Goal: Register for event/course

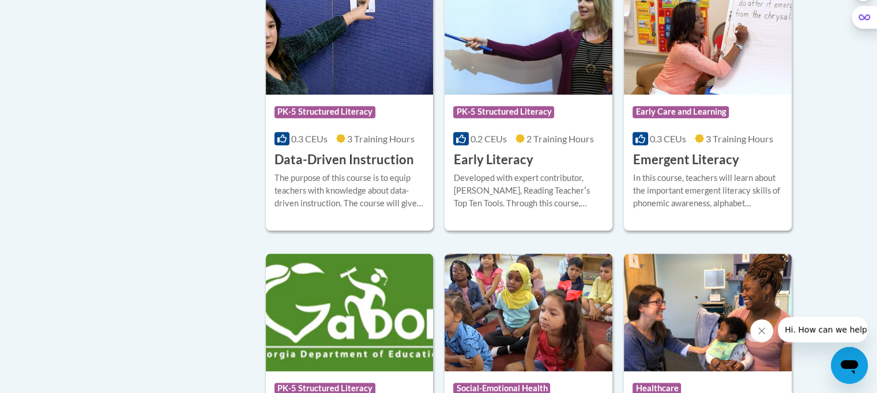
scroll to position [1280, 0]
click at [362, 81] on img at bounding box center [350, 36] width 168 height 118
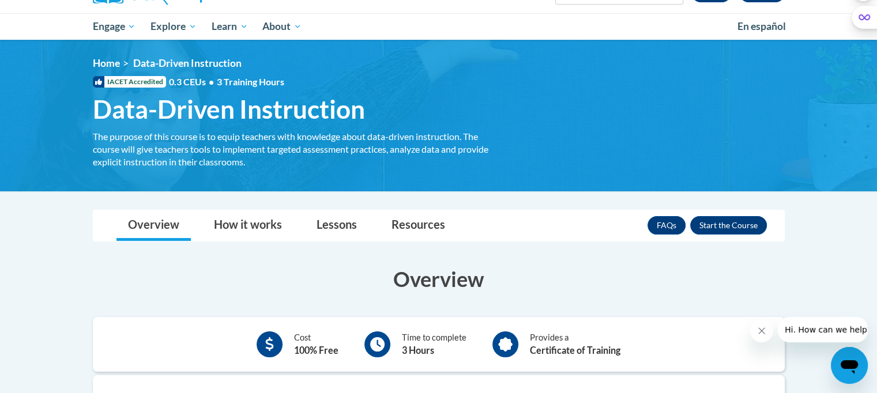
scroll to position [185, 0]
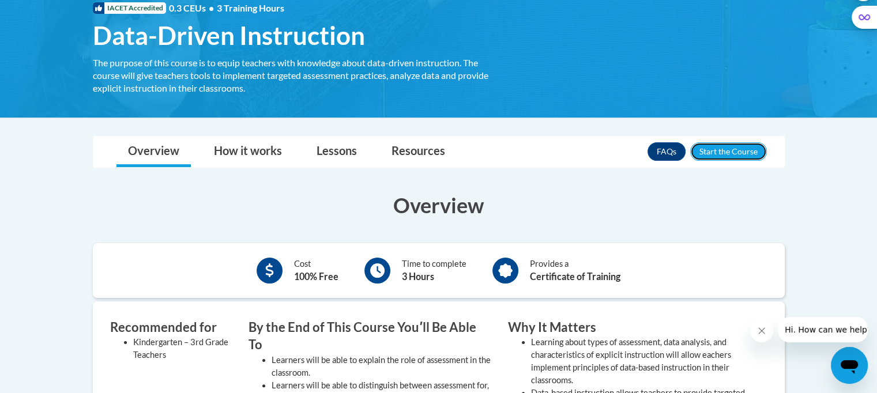
click at [738, 149] on button "Enroll" at bounding box center [728, 151] width 77 height 18
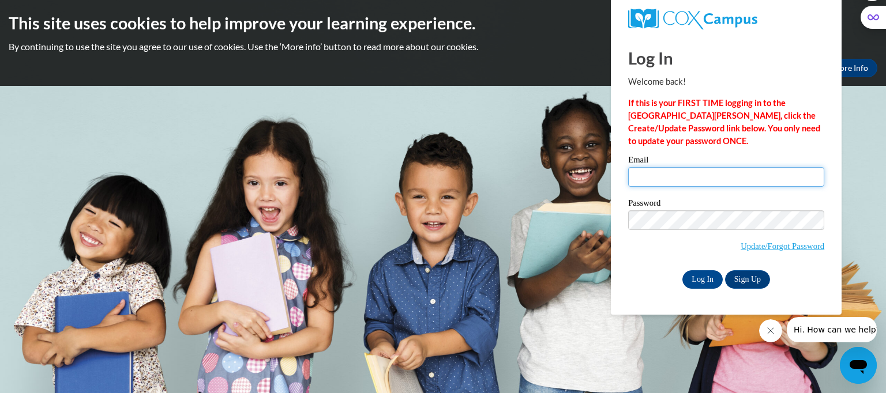
click at [678, 178] on input "Email" at bounding box center [726, 177] width 196 height 20
type input "LBRICKER@CUB.UCA.EDU"
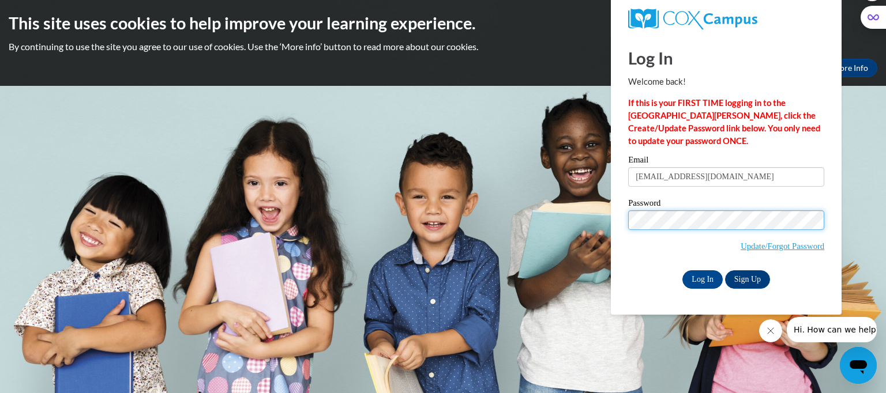
click at [682, 271] on input "Log In" at bounding box center [702, 280] width 40 height 18
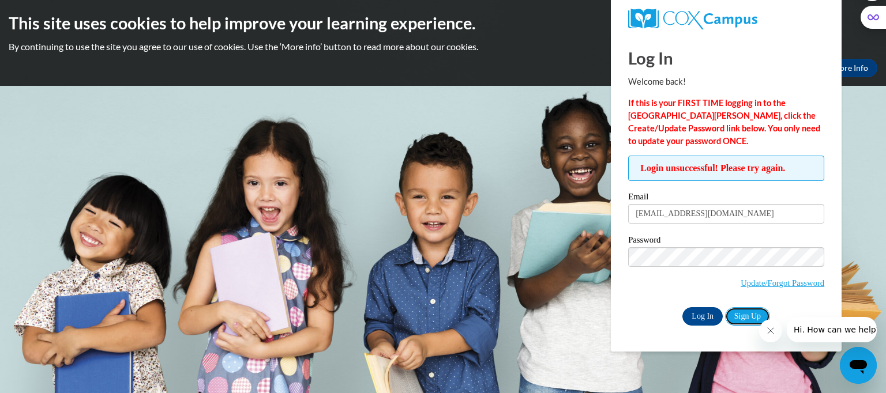
click at [741, 314] on link "Sign Up" at bounding box center [747, 316] width 45 height 18
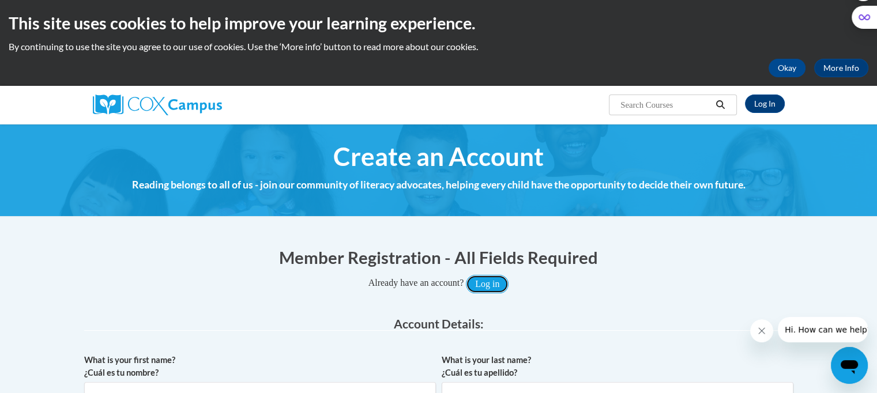
click at [494, 280] on button "Log in" at bounding box center [487, 284] width 43 height 18
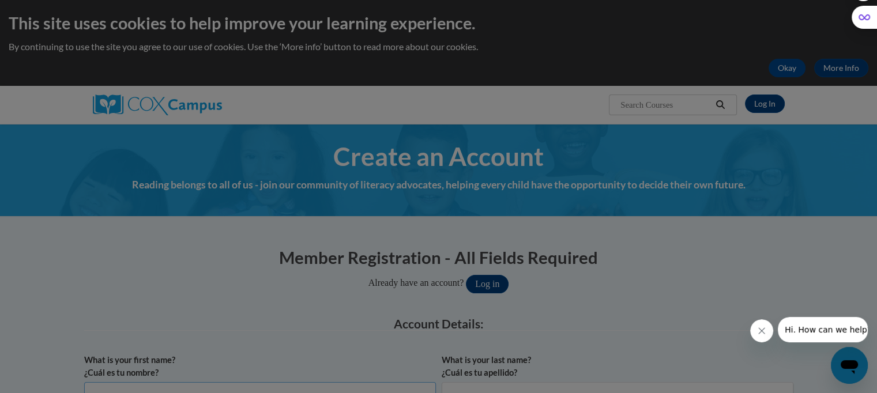
scroll to position [15, 0]
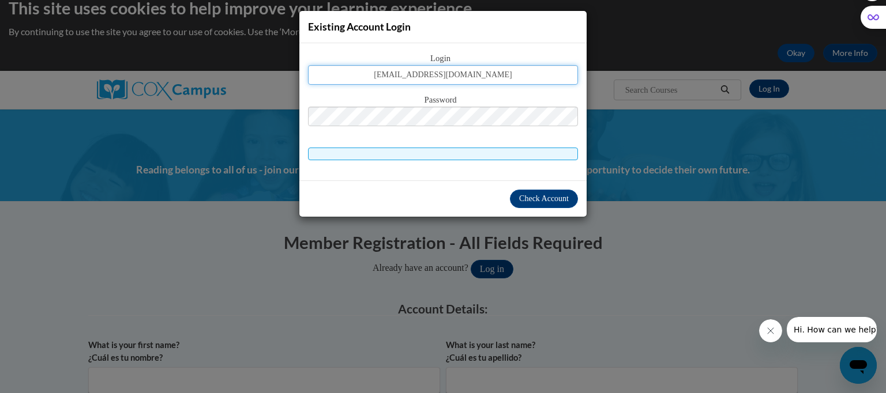
type input "lbricker@cub.uca.edu"
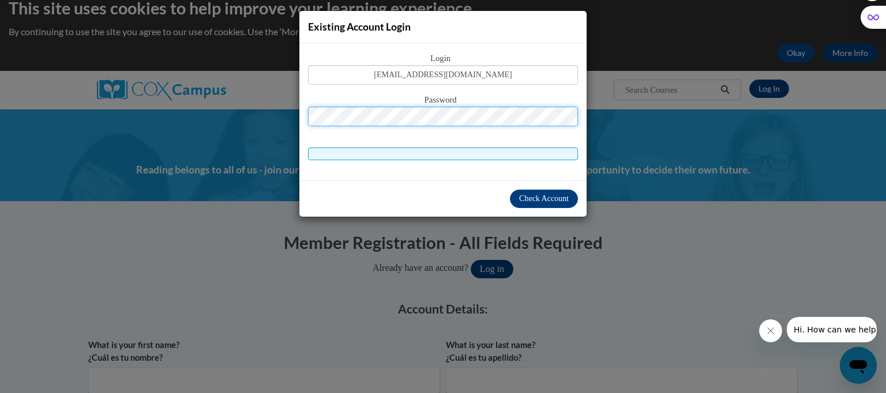
click at [279, 30] on div "Existing Account Login Login lbricker@cub.uca.edu Password Check Account" at bounding box center [443, 196] width 886 height 393
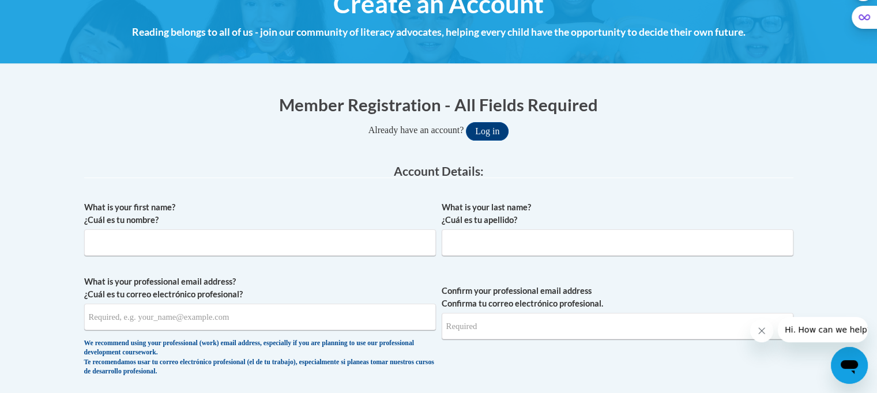
scroll to position [153, 0]
click at [99, 240] on input "What is your first name? ¿Cuál es tu nombre?" at bounding box center [260, 242] width 352 height 27
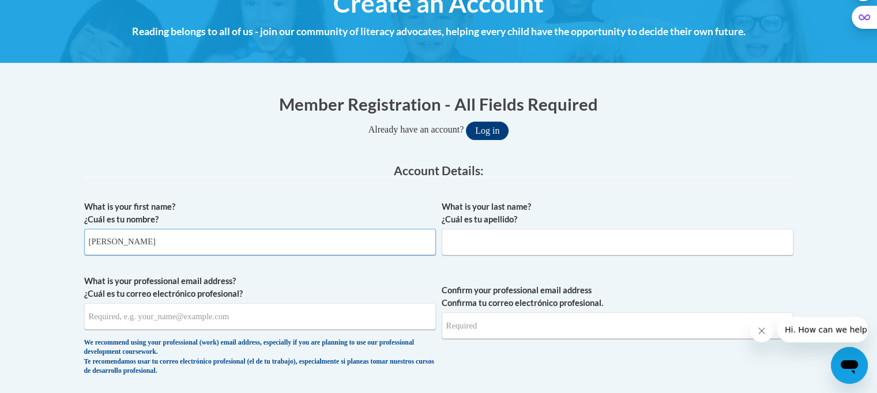
type input "Michelle"
click at [464, 238] on input "What is your last name? ¿Cuál es tu apellido?" at bounding box center [618, 242] width 352 height 27
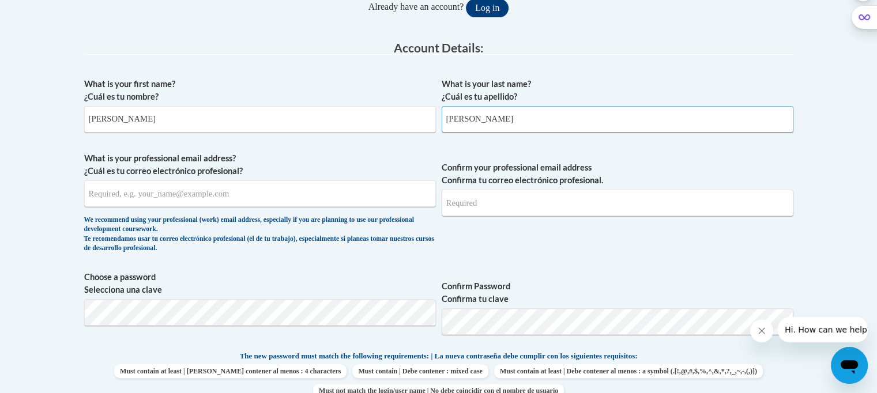
scroll to position [280, 0]
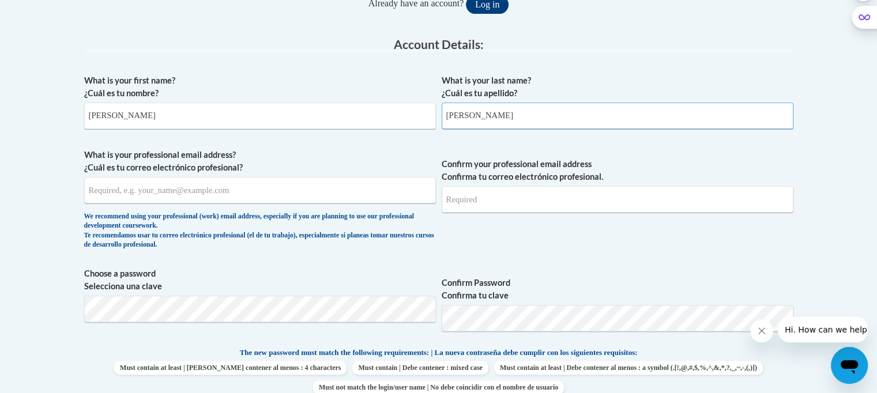
type input "[PERSON_NAME]"
click at [98, 200] on input "What is your professional email address? ¿Cuál es tu correo electrónico profesi…" at bounding box center [260, 190] width 352 height 27
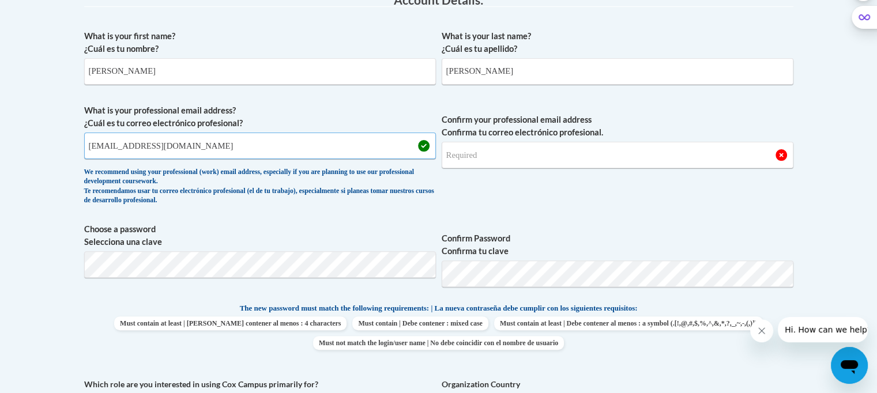
scroll to position [325, 0]
type input "lbricker8135@pcssd.org"
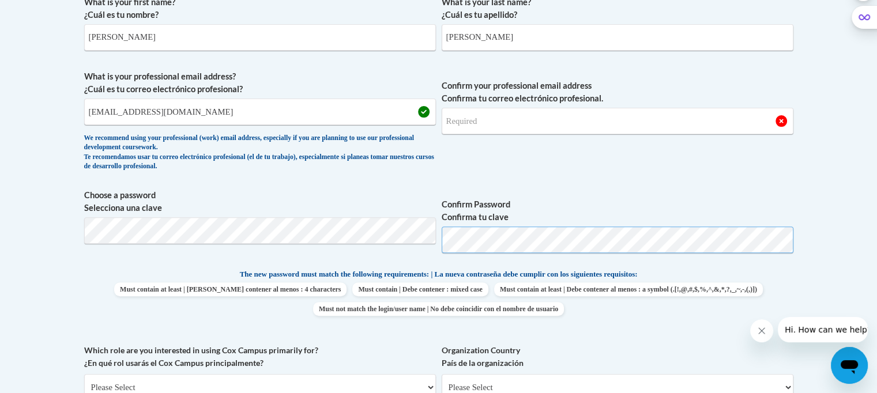
scroll to position [357, 0]
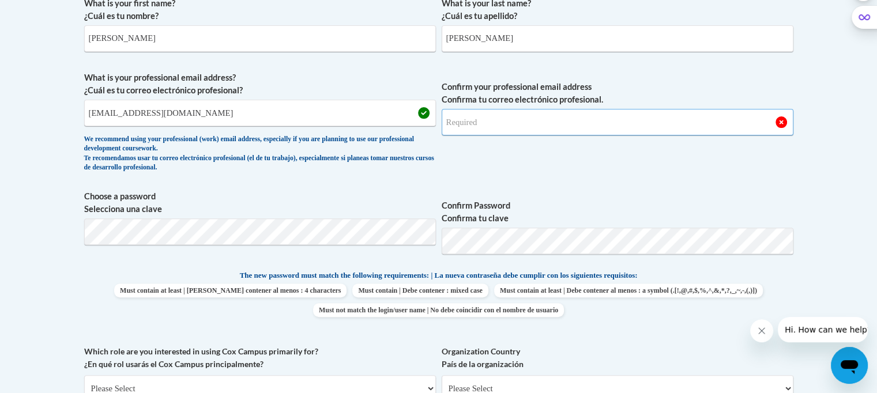
click at [480, 121] on input "Confirm your professional email address Confirma tu correo electrónico profesio…" at bounding box center [618, 122] width 352 height 27
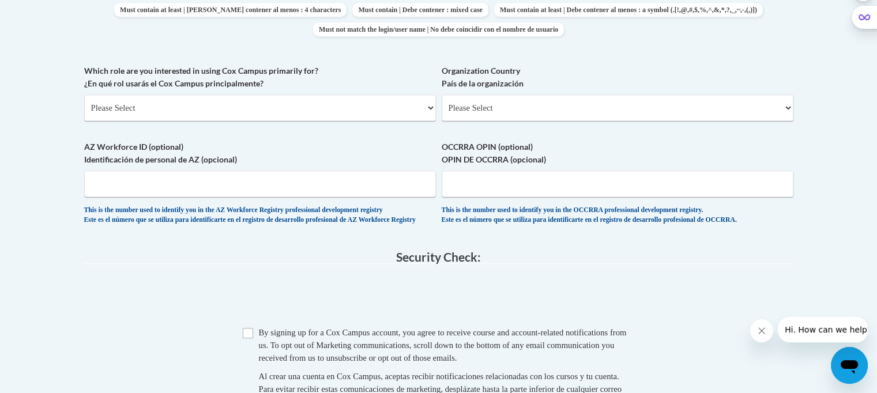
scroll to position [639, 0]
type input "lbricker8135@pcssd.org"
click at [428, 104] on select "Please Select College/University | Colegio/Universidad Community/Nonprofit Part…" at bounding box center [260, 106] width 352 height 27
select select "5a18ea06-2b54-4451-96f2-d152daf9eac5"
click at [84, 93] on select "Please Select College/University | Colegio/Universidad Community/Nonprofit Part…" at bounding box center [260, 106] width 352 height 27
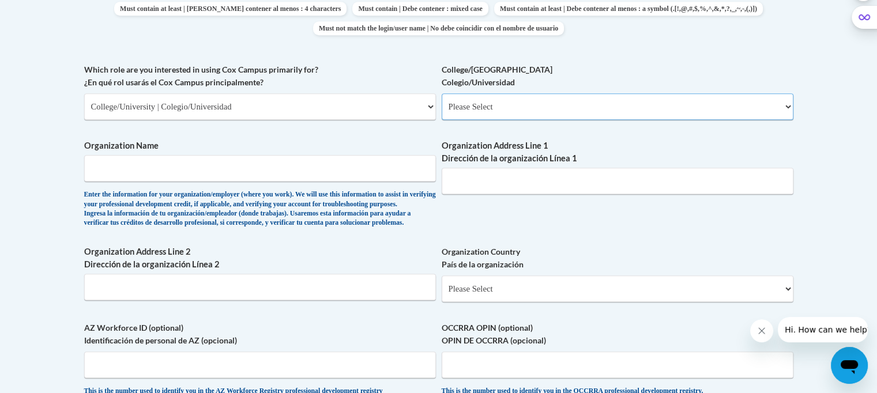
click at [783, 107] on select "Please Select College/University Staff | Empleado universitario College/Univers…" at bounding box center [618, 106] width 352 height 27
select select "99b32b07-cffc-426c-8bf6-0cd77760d84b"
click at [442, 93] on select "Please Select College/University Staff | Empleado universitario College/Univers…" at bounding box center [618, 106] width 352 height 27
click at [107, 158] on input "Organization Name" at bounding box center [260, 168] width 352 height 27
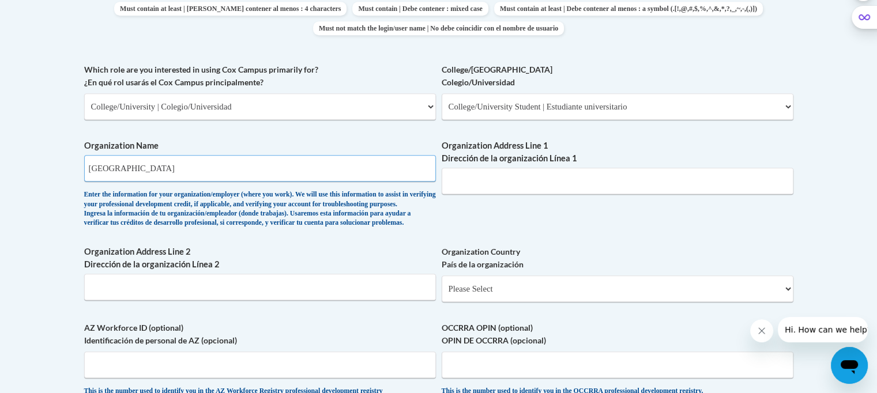
type input "UCA Graduate School"
click at [454, 182] on input "Organization Address Line 1 Dirección de la organización Línea 1" at bounding box center [618, 181] width 352 height 27
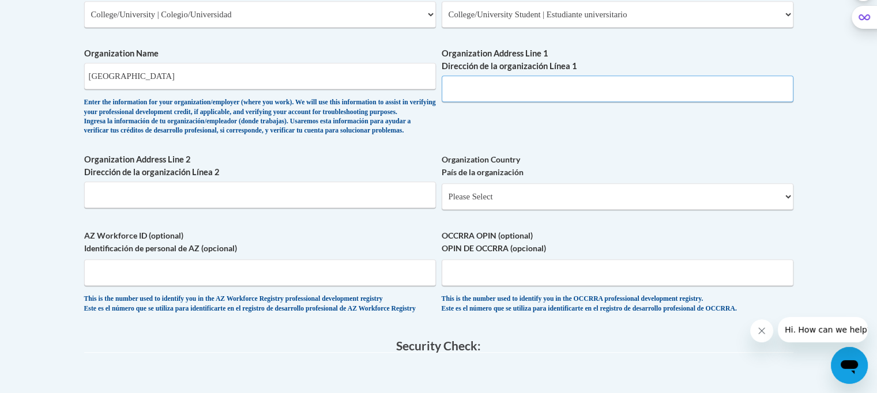
scroll to position [734, 0]
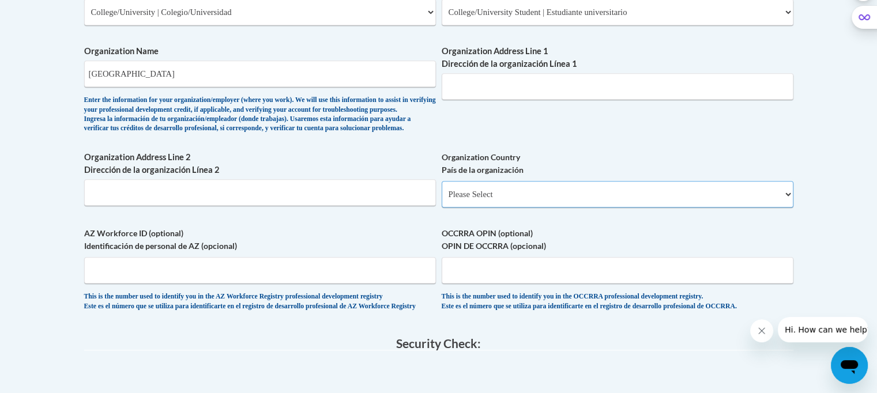
click at [527, 208] on select "Please Select United States | Estados Unidos Outside of the United States | Fue…" at bounding box center [618, 194] width 352 height 27
select select "ad49bcad-a171-4b2e-b99c-48b446064914"
click at [442, 199] on select "Please Select United States | Estados Unidos Outside of the United States | Fue…" at bounding box center [618, 194] width 352 height 27
select select
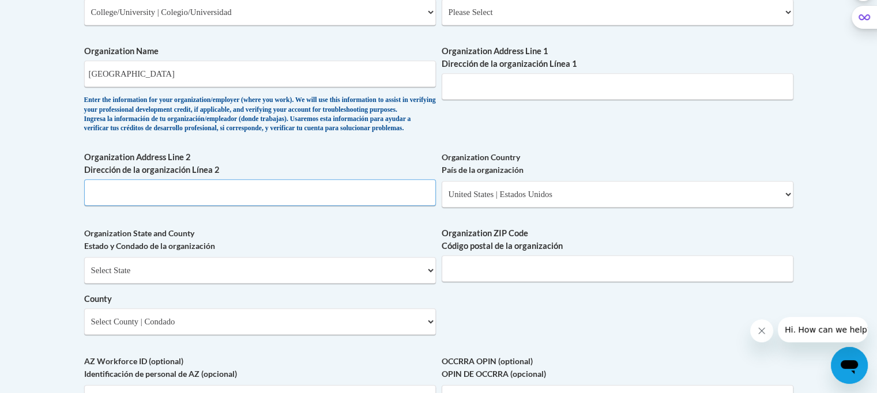
click at [103, 206] on input "Organization Address Line 2 Dirección de la organización Línea 2" at bounding box center [260, 192] width 352 height 27
click at [444, 84] on input "Organization Address Line 1 Dirección de la organización Línea 1" at bounding box center [618, 86] width 352 height 27
click at [187, 77] on input "UCA Graduate School" at bounding box center [260, 74] width 352 height 27
type input "U"
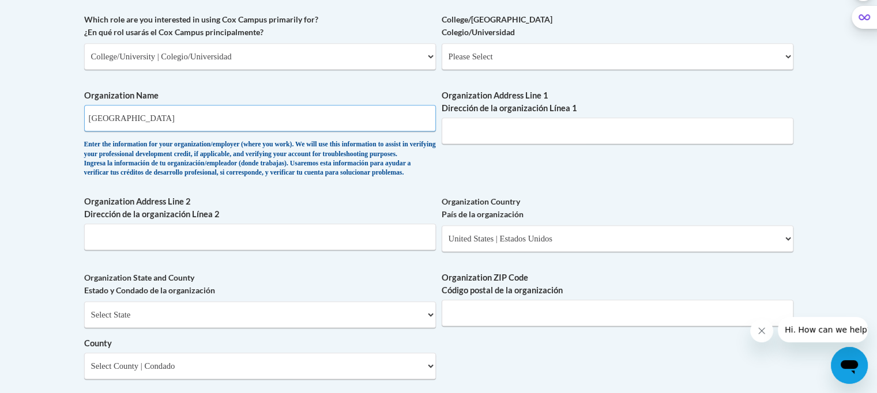
scroll to position [674, 0]
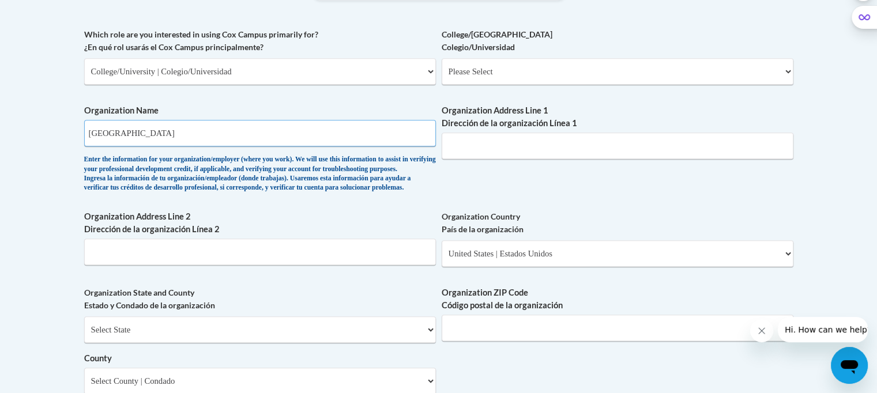
type input "Crystal Hill Elementary School"
click at [778, 77] on select "Please Select College/University Staff | Empleado universitario College/Univers…" at bounding box center [618, 71] width 352 height 27
select select "99b32b07-cffc-426c-8bf6-0cd77760d84b"
click at [442, 58] on select "Please Select College/University Staff | Empleado universitario College/Univers…" at bounding box center [618, 71] width 352 height 27
click at [454, 146] on input "Organization Address Line 1 Dirección de la organización Línea 1" at bounding box center [618, 146] width 352 height 27
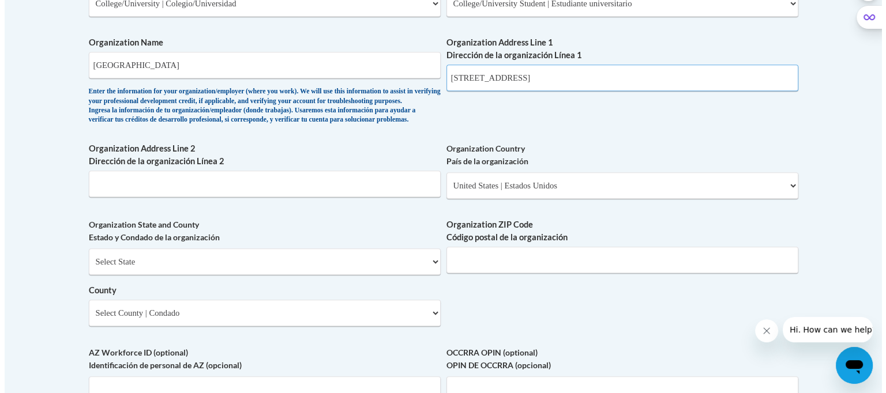
scroll to position [743, 0]
type input "5001 Northshore Drive"
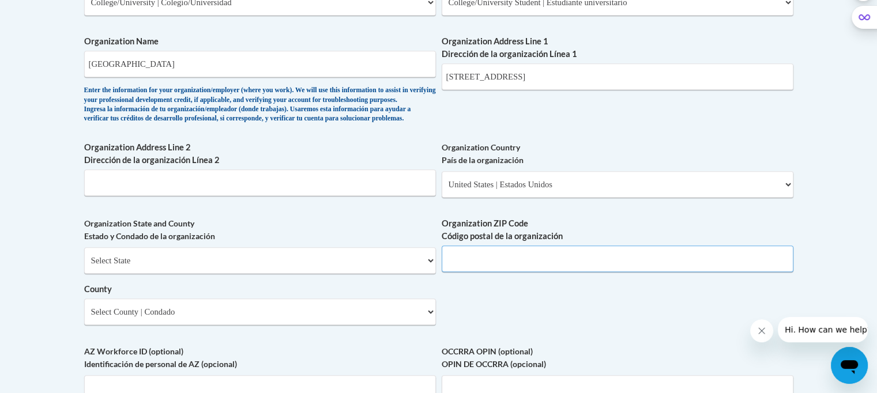
click at [464, 272] on input "Organization ZIP Code Código postal de la organización" at bounding box center [618, 259] width 352 height 27
type input "72118"
click at [429, 274] on select "Select State Alabama Alaska Arizona Arkansas California Colorado Connecticut De…" at bounding box center [260, 260] width 352 height 27
click at [427, 273] on select "Select State Alabama Alaska Arizona Arkansas California Colorado Connecticut De…" at bounding box center [260, 260] width 352 height 27
select select "Arkansas"
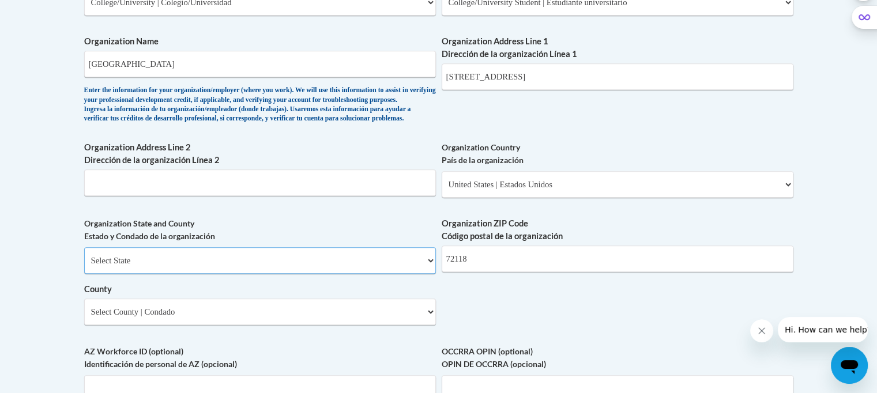
click at [84, 266] on select "Select State Alabama Alaska Arizona Arkansas California Colorado Connecticut De…" at bounding box center [260, 260] width 352 height 27
click at [89, 196] on input "Organization Address Line 2 Dirección de la organización Línea 2" at bounding box center [260, 183] width 352 height 27
click at [427, 325] on select "Select County Arkansas Ashley Baxter Benton Boone Bradley Calhoun Carroll Chico…" at bounding box center [260, 312] width 352 height 27
select select "Pulaski"
click at [84, 317] on select "Select County Arkansas Ashley Baxter Benton Boone Bradley Calhoun Carroll Chico…" at bounding box center [260, 312] width 352 height 27
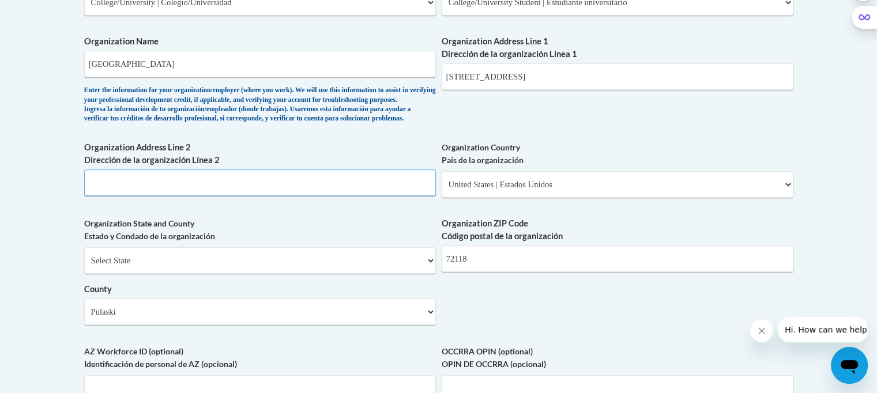
click at [120, 196] on input "Organization Address Line 2 Dirección de la organización Línea 2" at bounding box center [260, 183] width 352 height 27
type input "North"
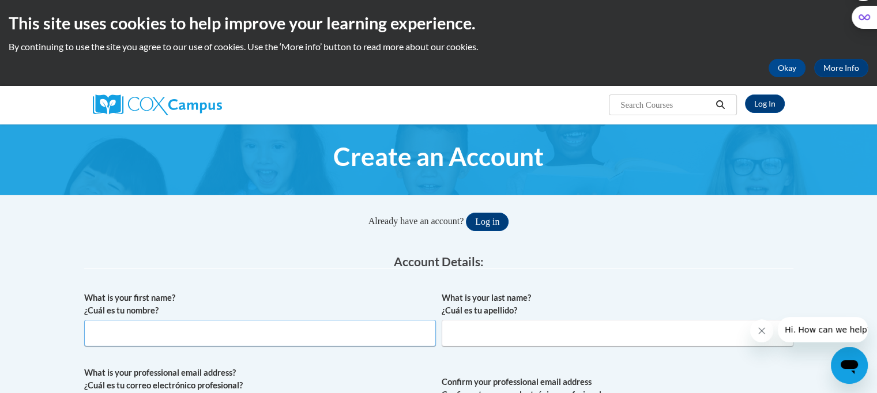
click at [153, 333] on input "What is your first name? ¿Cuál es tu nombre?" at bounding box center [260, 333] width 352 height 27
click at [146, 312] on label "What is your first name? ¿Cuál es tu nombre?" at bounding box center [260, 304] width 352 height 25
click at [146, 320] on input "What is your first name? ¿Cuál es tu nombre?" at bounding box center [260, 333] width 352 height 27
type input "Michelle"
click at [454, 335] on input "What is your last name? ¿Cuál es tu apellido?" at bounding box center [618, 333] width 352 height 27
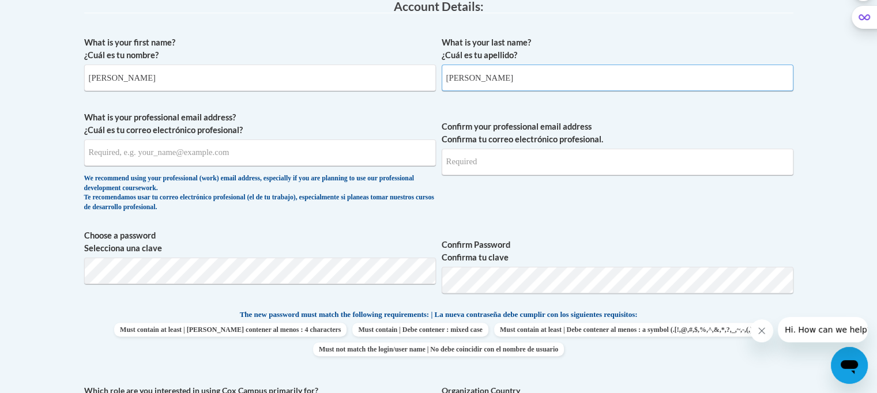
scroll to position [265, 0]
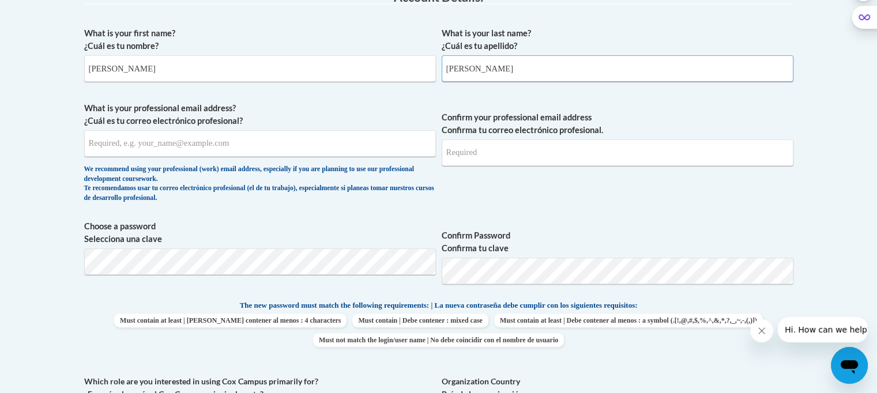
type input "Bricker"
click at [89, 146] on input "What is your professional email address? ¿Cuál es tu correo electrónico profesi…" at bounding box center [260, 143] width 352 height 27
type input "lbricker8135@pcssd.org"
click at [449, 157] on input "Confirm your professional email address Confirma tu correo electrónico profesio…" at bounding box center [618, 153] width 352 height 27
type input "lbricker8135@pcssd.org"
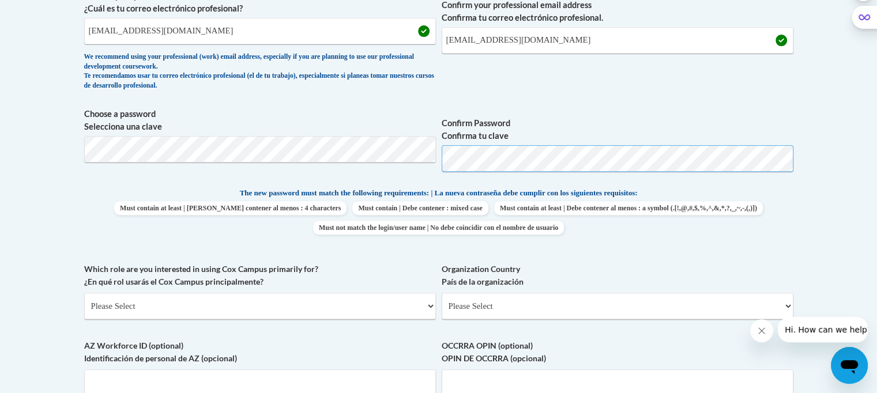
scroll to position [378, 0]
click at [276, 291] on span "Which role are you interested in using Cox Campus primarily for? ¿En qué rol us…" at bounding box center [260, 290] width 352 height 57
click at [427, 299] on select "Please Select College/University | Colegio/Universidad Community/Nonprofit Part…" at bounding box center [260, 305] width 352 height 27
select select "5a18ea06-2b54-4451-96f2-d152daf9eac5"
click at [84, 292] on select "Please Select College/University | Colegio/Universidad Community/Nonprofit Part…" at bounding box center [260, 305] width 352 height 27
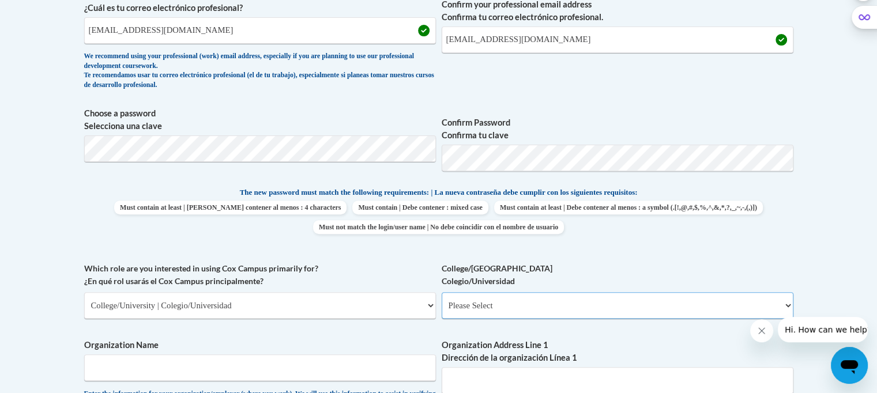
click at [787, 306] on select "Please Select College/University Staff | Empleado universitario College/Univers…" at bounding box center [618, 305] width 352 height 27
select select "99b32b07-cffc-426c-8bf6-0cd77760d84b"
click at [442, 292] on select "Please Select College/University Staff | Empleado universitario College/Univers…" at bounding box center [618, 305] width 352 height 27
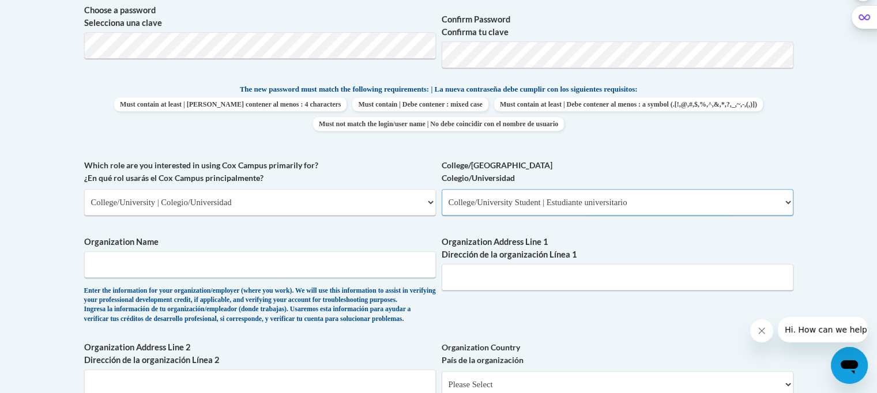
scroll to position [493, 0]
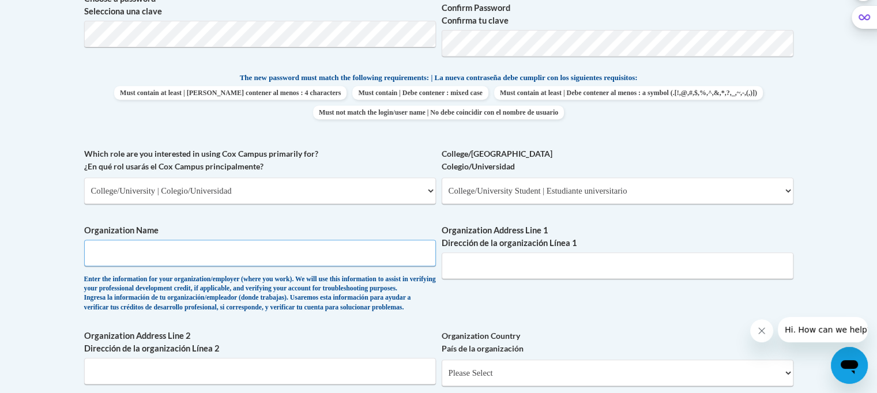
click at [104, 248] on input "Organization Name" at bounding box center [260, 253] width 352 height 27
type input "Crystal Hill Elementary School"
click at [454, 264] on input "Organization Address Line 1 Dirección de la organización Línea 1" at bounding box center [618, 266] width 352 height 27
type input "5001 Northshore Drive"
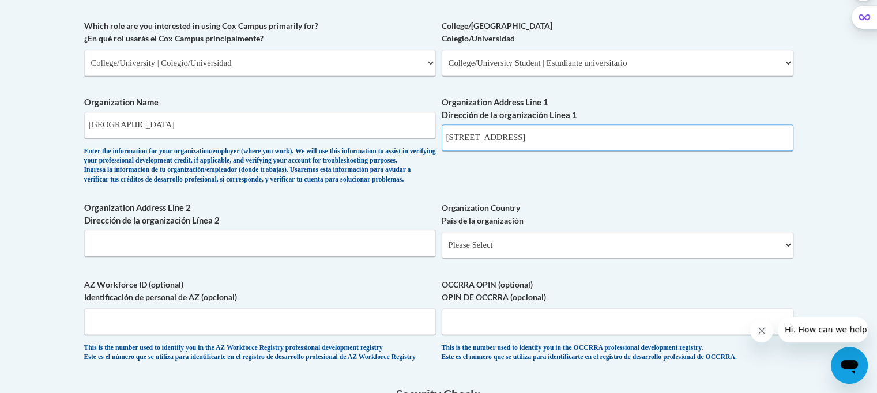
scroll to position [622, 0]
click at [102, 256] on input "Organization Address Line 2 Dirección de la organización Línea 2" at bounding box center [260, 242] width 352 height 27
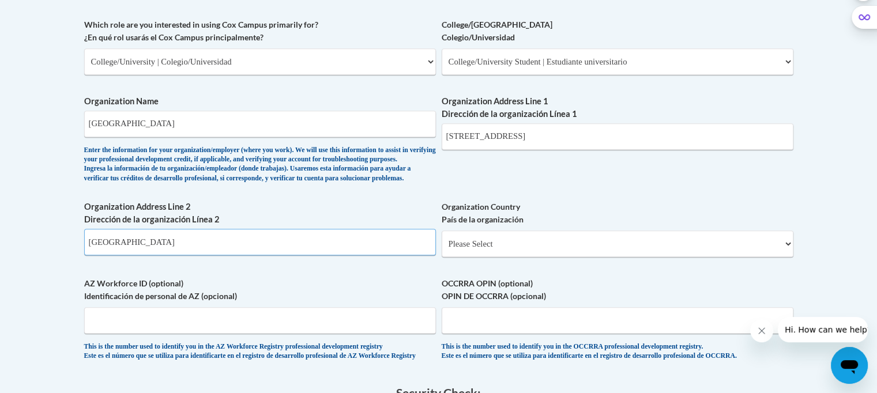
type input "North Little Rock"
click at [783, 257] on select "Please Select United States | Estados Unidos Outside of the United States | Fue…" at bounding box center [618, 244] width 352 height 27
select select "ad49bcad-a171-4b2e-b99c-48b446064914"
click at [442, 249] on select "Please Select United States | Estados Unidos Outside of the United States | Fue…" at bounding box center [618, 244] width 352 height 27
select select
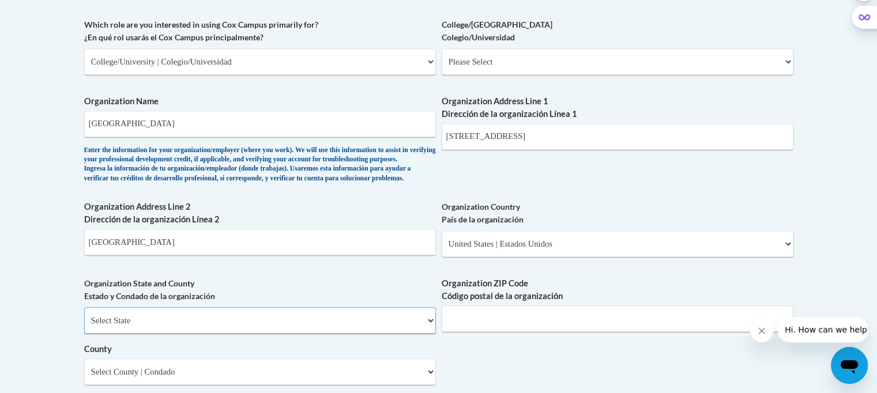
click at [431, 334] on select "Select State Alabama Alaska Arizona Arkansas California Colorado Connecticut De…" at bounding box center [260, 320] width 352 height 27
select select "Arkansas"
click at [84, 326] on select "Select State Alabama Alaska Arizona Arkansas California Colorado Connecticut De…" at bounding box center [260, 320] width 352 height 27
click at [557, 332] on input "Organization ZIP Code Código postal de la organización" at bounding box center [618, 319] width 352 height 27
type input "72118"
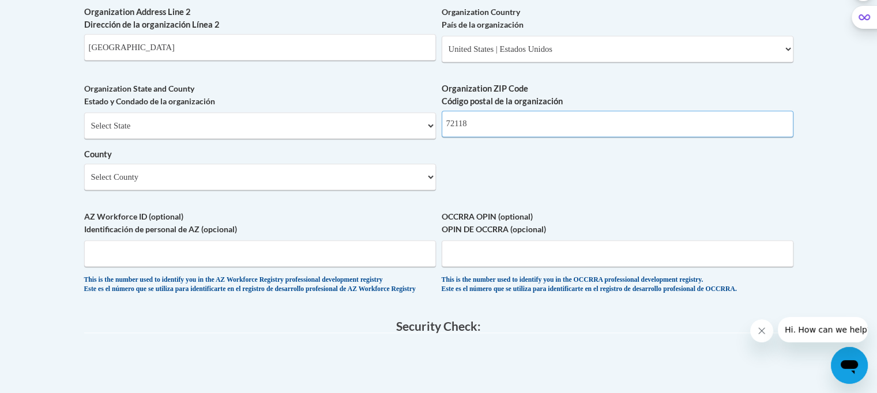
scroll to position [818, 0]
click at [430, 189] on select "Select County Arkansas Ashley Baxter Benton Boone Bradley Calhoun Carroll Chico…" at bounding box center [260, 176] width 352 height 27
select select "Pulaski"
click at [84, 181] on select "Select County Arkansas Ashley Baxter Benton Boone Bradley Calhoun Carroll Chico…" at bounding box center [260, 176] width 352 height 27
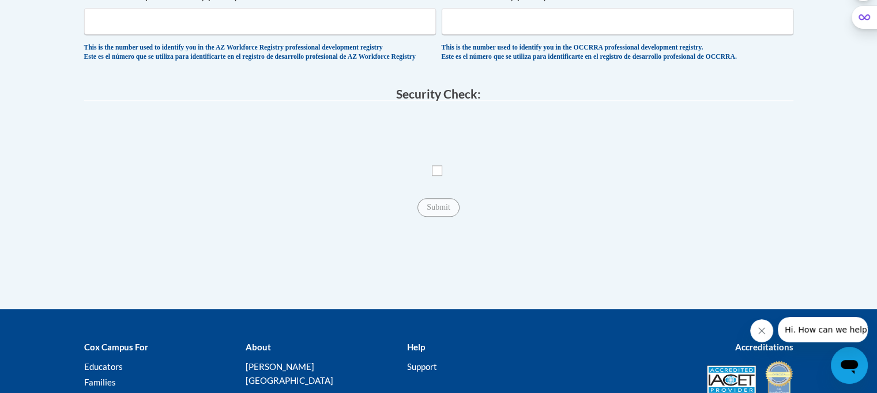
scroll to position [1054, 0]
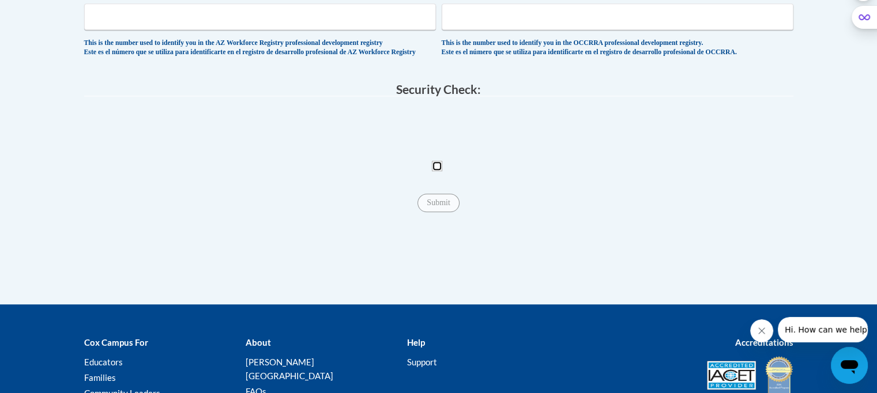
click at [432, 171] on input "Checkbox" at bounding box center [437, 166] width 10 height 10
checkbox input "true"
click at [433, 212] on input "Submit" at bounding box center [439, 203] width 42 height 18
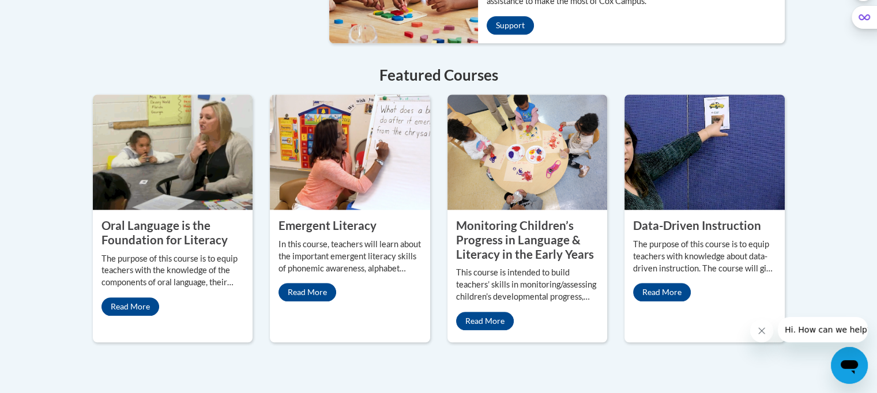
scroll to position [1001, 0]
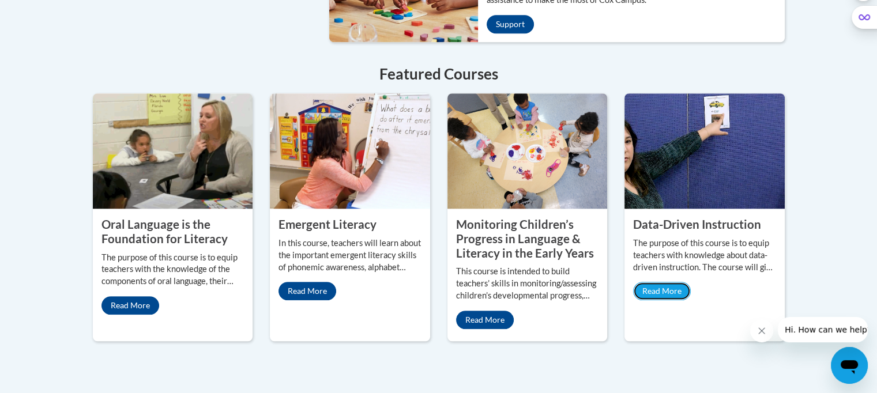
click at [659, 282] on link "Read More" at bounding box center [662, 291] width 58 height 18
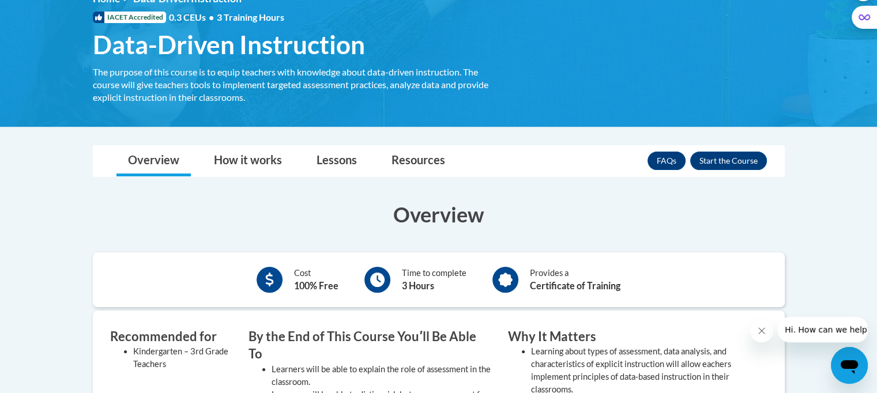
scroll to position [176, 0]
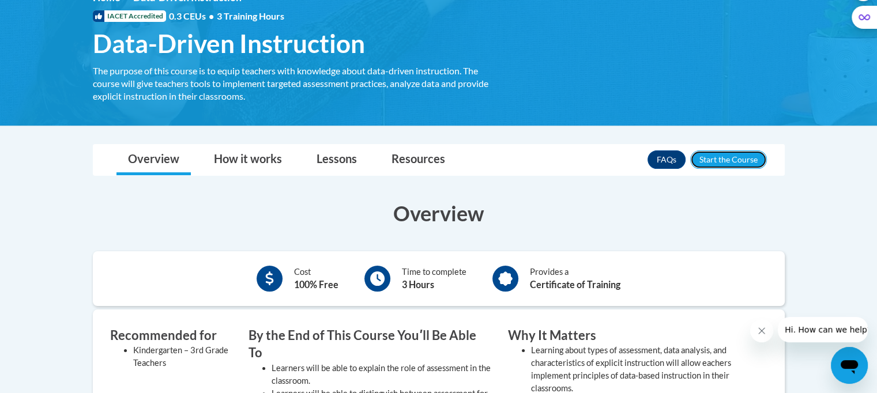
click at [733, 157] on button "Enroll" at bounding box center [728, 160] width 77 height 18
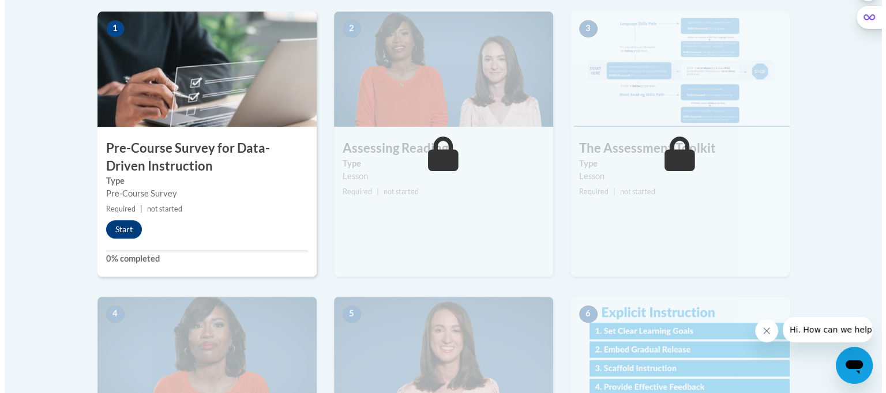
scroll to position [378, 0]
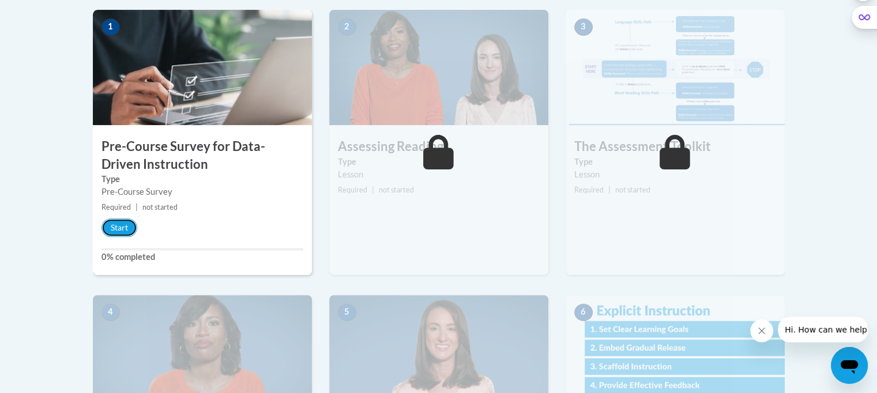
click at [121, 226] on button "Start" at bounding box center [120, 228] width 36 height 18
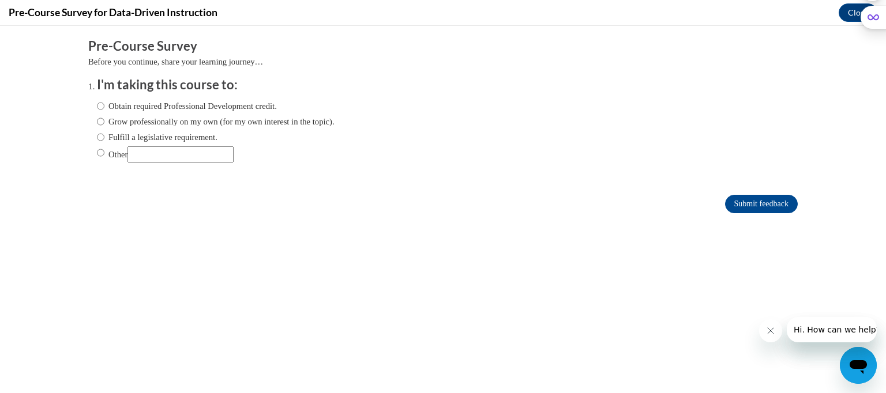
scroll to position [0, 0]
drag, startPoint x: 121, startPoint y: 252, endPoint x: 142, endPoint y: 193, distance: 62.8
click at [142, 193] on div "Comments Pre-Course Survey Before you continue, share your learning journey… I'…" at bounding box center [443, 160] width 727 height 269
click at [97, 112] on input "Obtain required Professional Development credit." at bounding box center [100, 106] width 7 height 13
radio input "true"
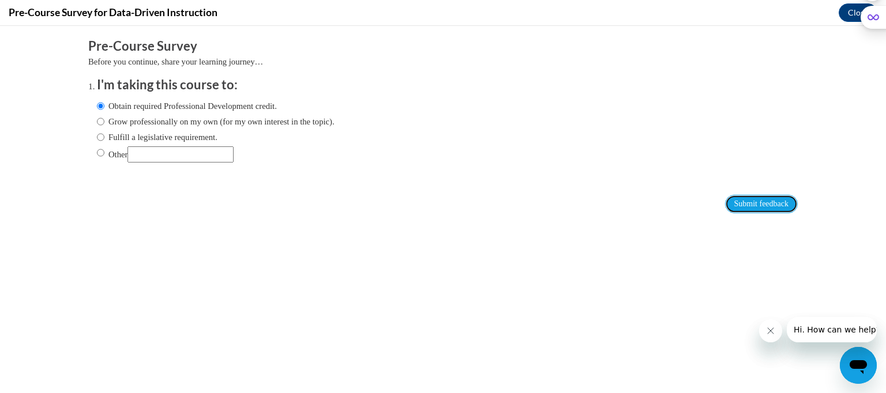
click at [746, 201] on input "Submit feedback" at bounding box center [761, 204] width 73 height 18
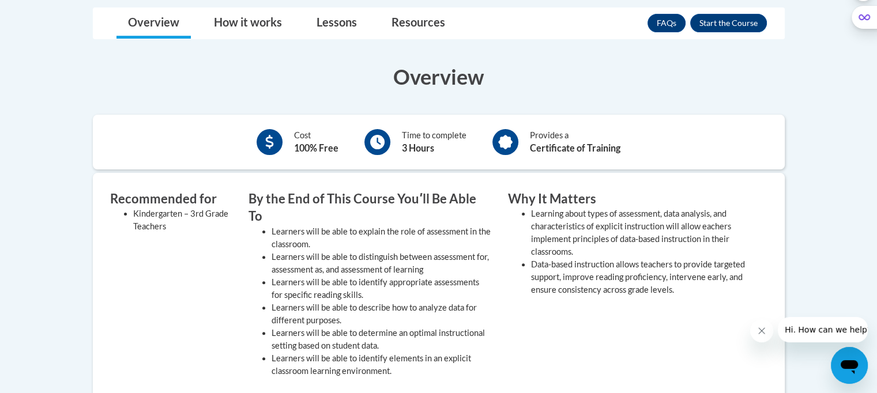
scroll to position [315, 0]
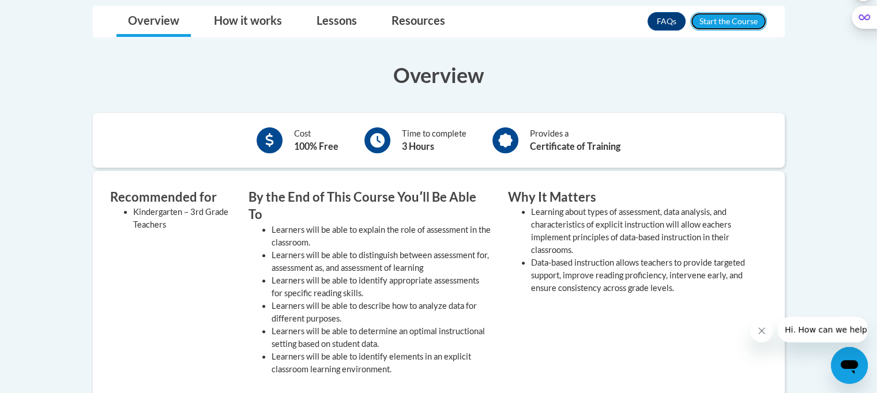
click at [735, 15] on button "Enroll" at bounding box center [728, 21] width 77 height 18
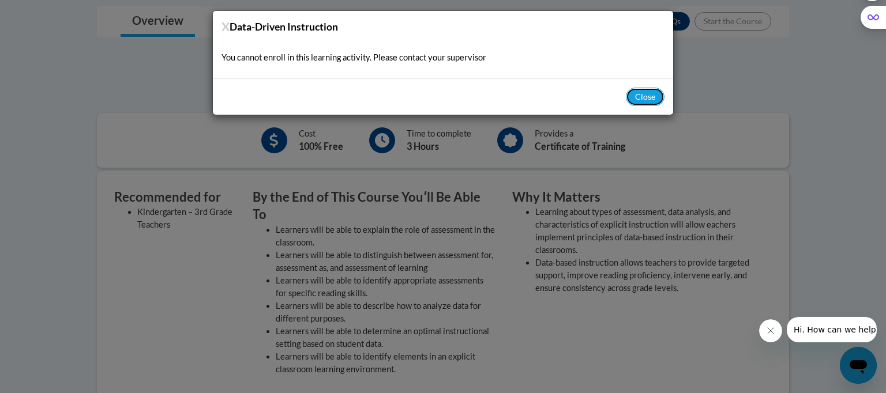
click at [639, 95] on button "Close" at bounding box center [645, 97] width 39 height 18
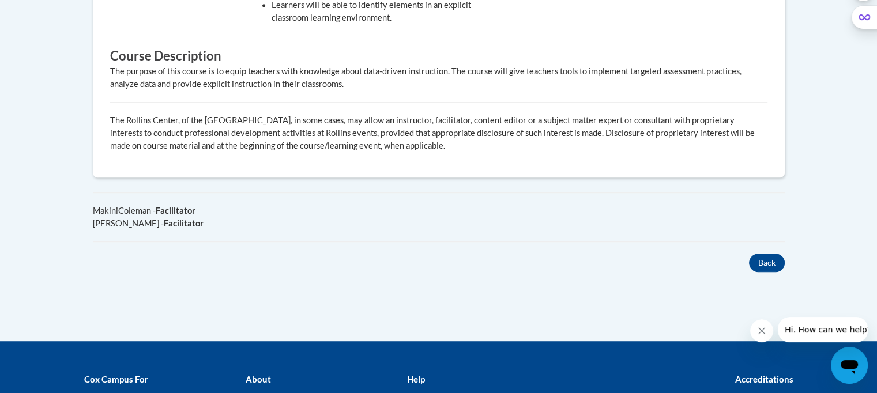
scroll to position [675, 0]
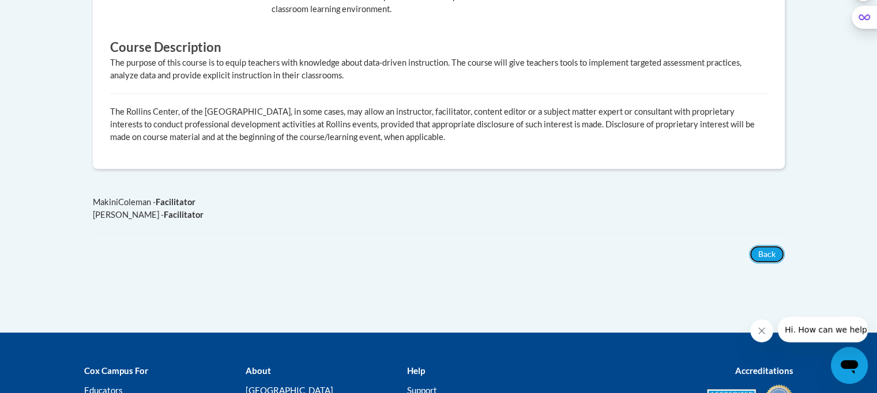
click at [761, 245] on button "Back" at bounding box center [767, 254] width 36 height 18
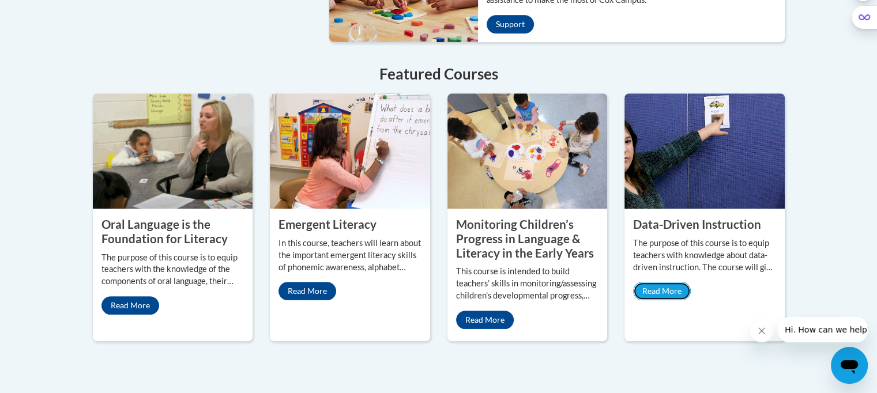
click at [683, 282] on link "Read More" at bounding box center [662, 291] width 58 height 18
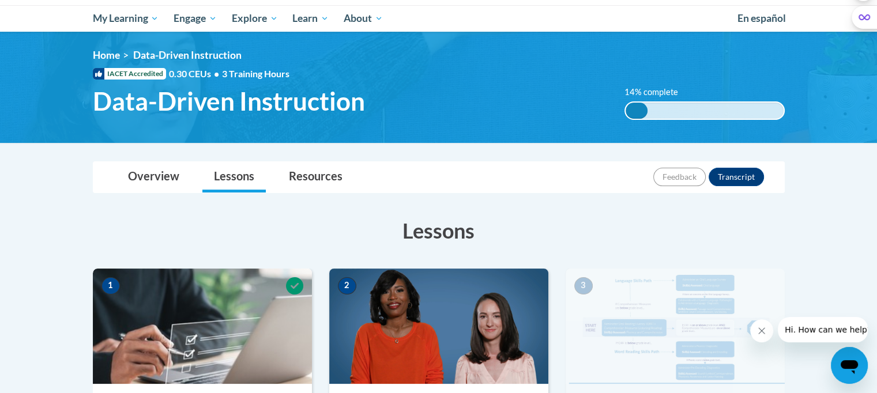
scroll to position [119, 0]
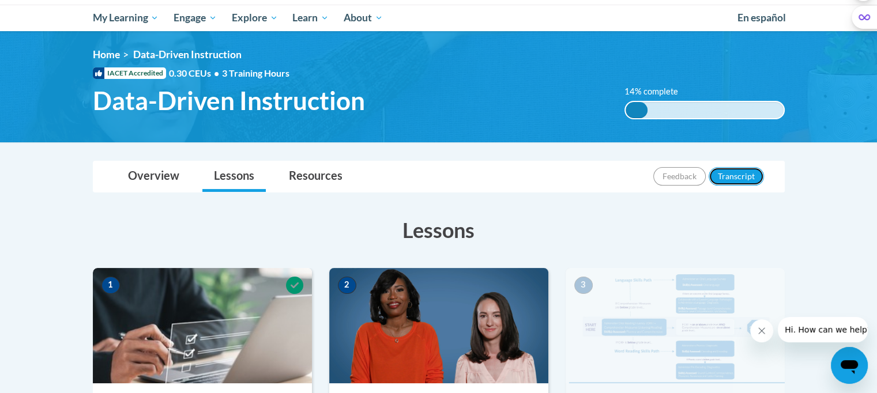
click at [736, 176] on button "Transcript" at bounding box center [736, 176] width 55 height 18
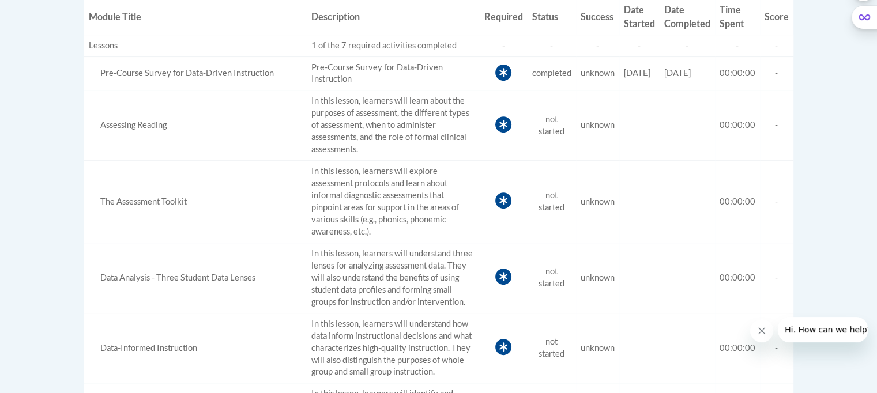
scroll to position [478, 0]
click at [258, 70] on div "Pre-Course Survey for Data-Driven Instruction" at bounding box center [195, 71] width 213 height 12
click at [495, 65] on icon at bounding box center [503, 70] width 16 height 16
click at [343, 59] on td "Pre-Course Survey for Data-Driven Instruction" at bounding box center [393, 71] width 173 height 34
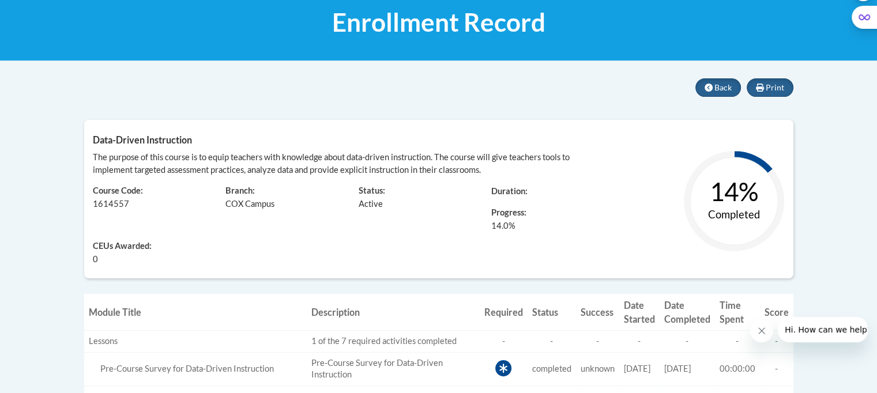
scroll to position [179, 0]
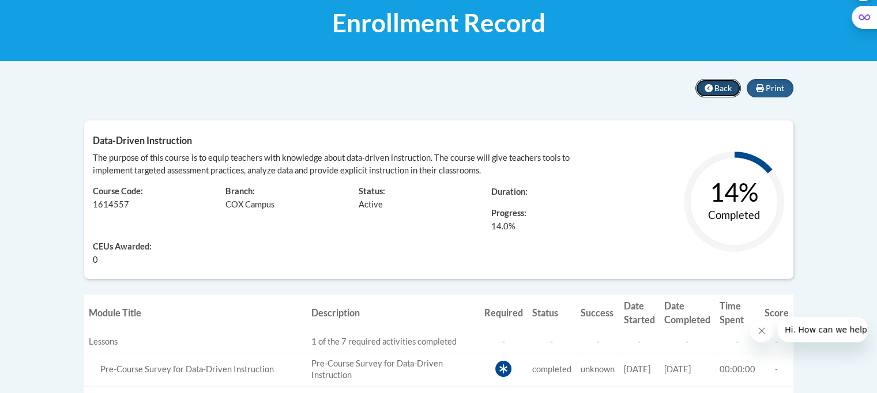
click at [716, 84] on span "Back" at bounding box center [723, 88] width 17 height 10
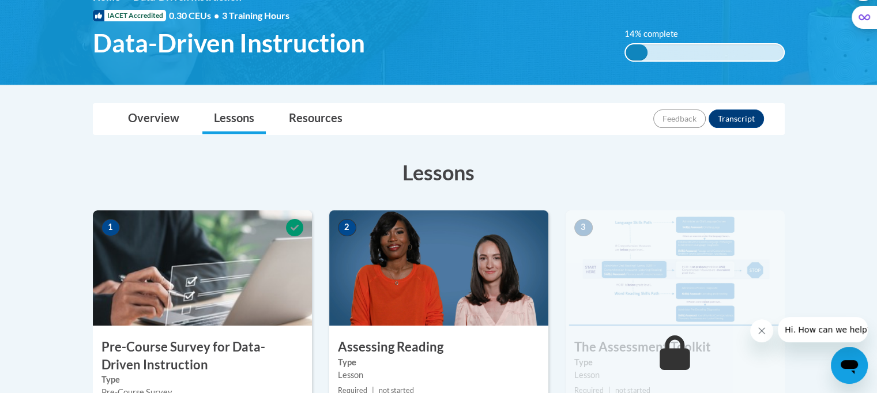
scroll to position [180, 0]
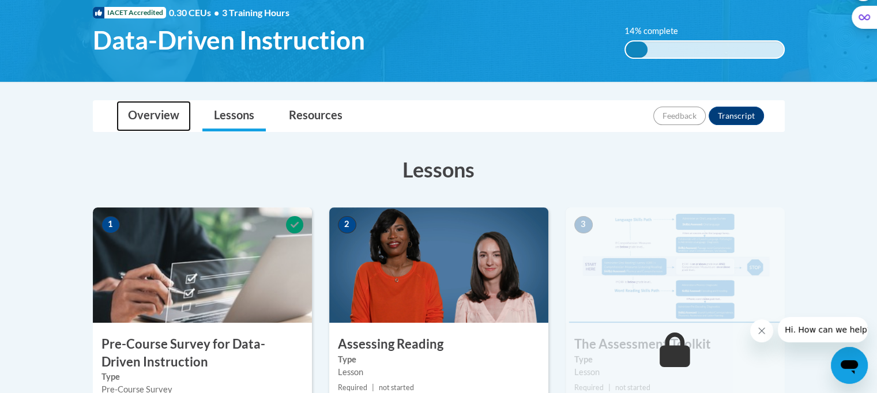
click at [160, 113] on link "Overview" at bounding box center [154, 116] width 74 height 31
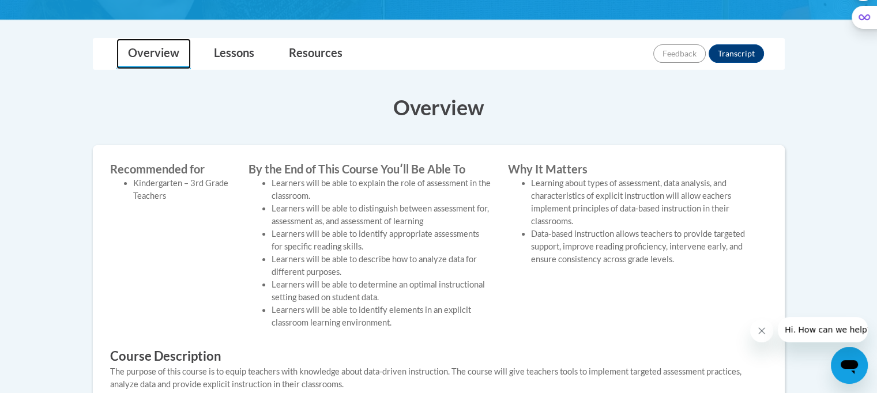
scroll to position [326, 0]
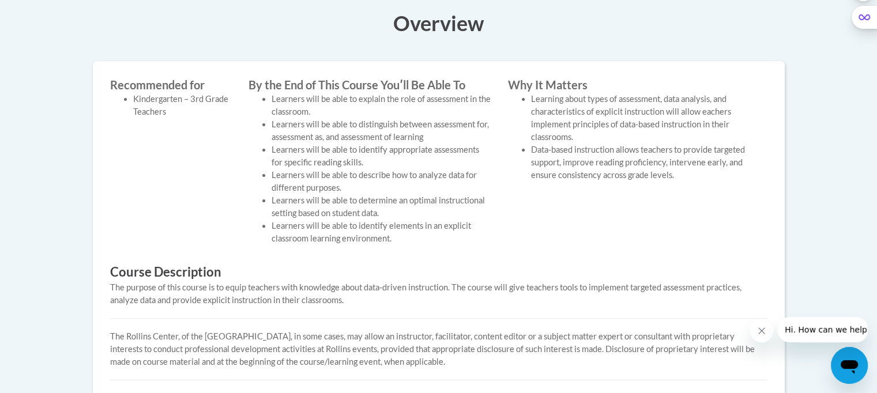
click at [354, 140] on li "Learners will be able to distinguish between assessment for, assessment as, and…" at bounding box center [381, 130] width 219 height 25
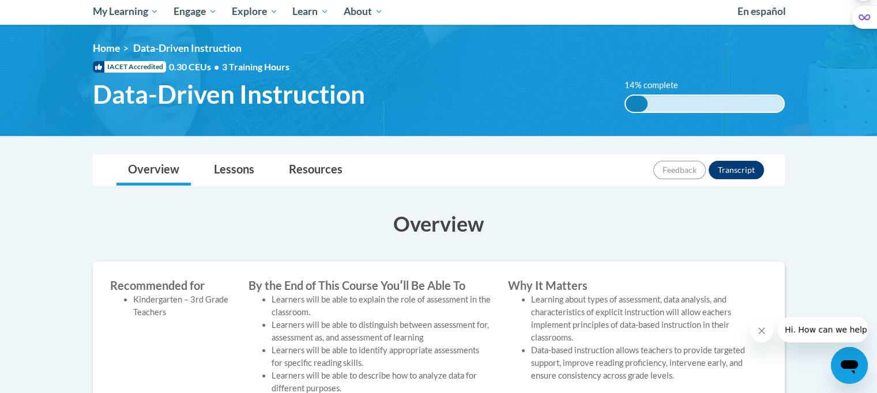
scroll to position [125, 0]
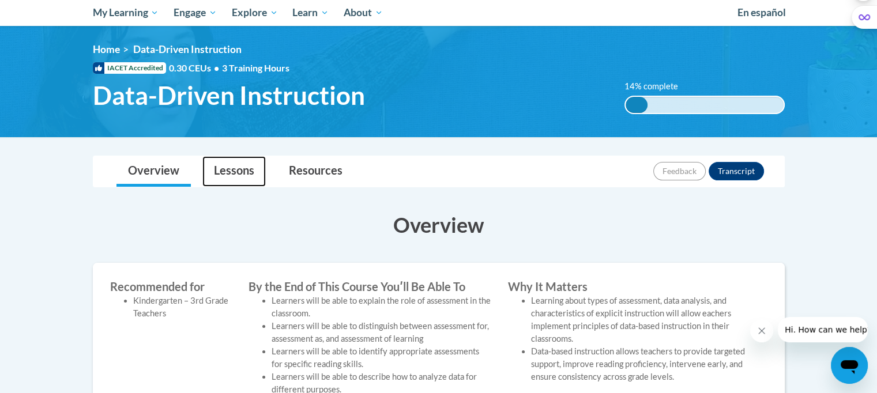
click at [224, 171] on link "Lessons" at bounding box center [233, 171] width 63 height 31
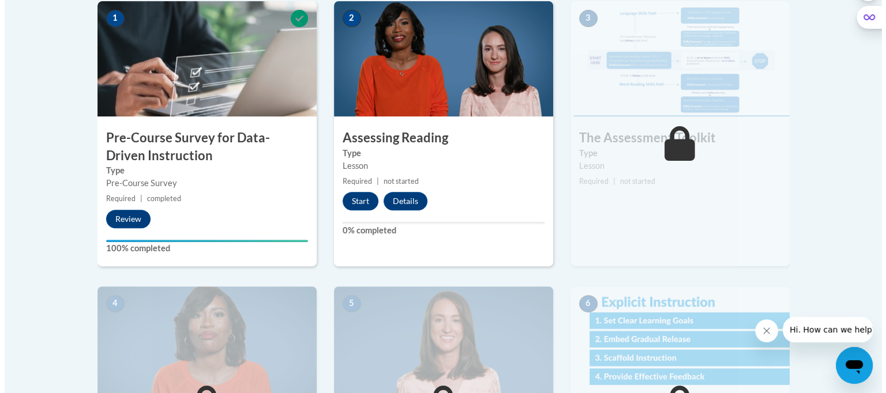
scroll to position [387, 0]
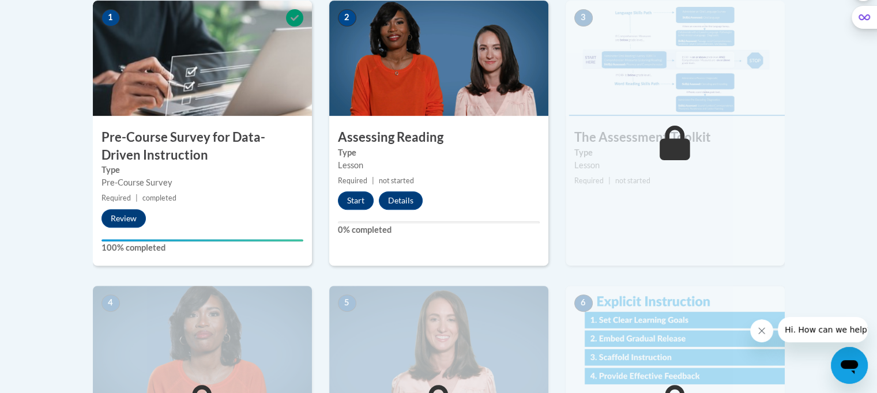
click at [173, 139] on h3 "Pre-Course Survey for Data-Driven Instruction" at bounding box center [202, 147] width 219 height 36
click at [123, 216] on button "Review" at bounding box center [124, 218] width 44 height 18
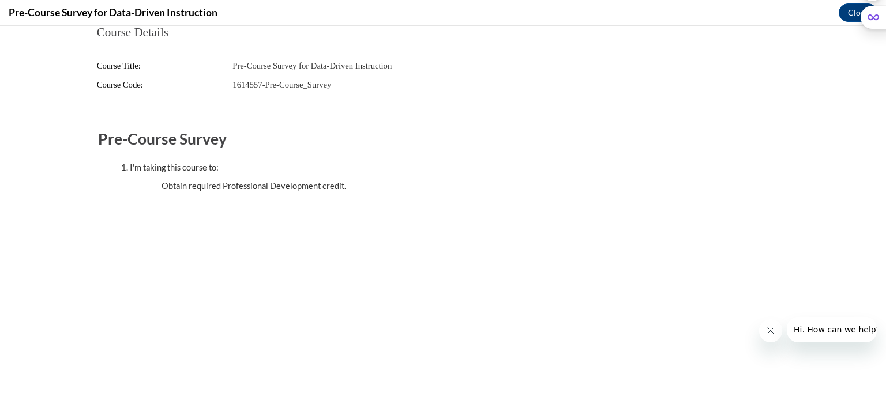
scroll to position [0, 0]
click at [851, 12] on button "Close" at bounding box center [858, 12] width 39 height 18
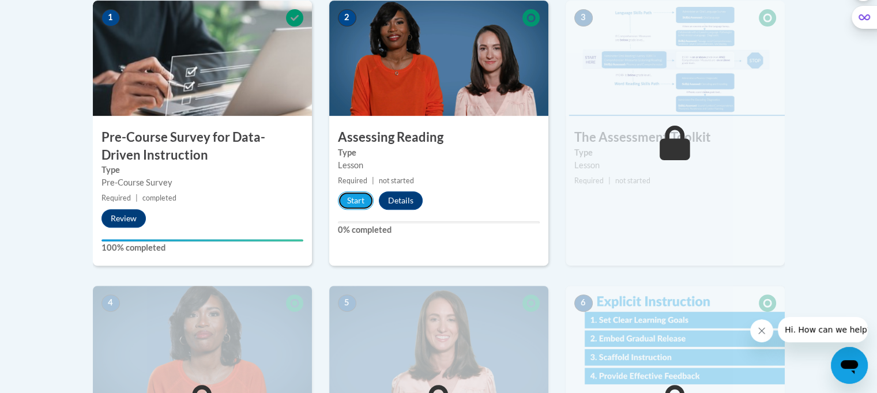
click at [348, 196] on button "Start" at bounding box center [356, 200] width 36 height 18
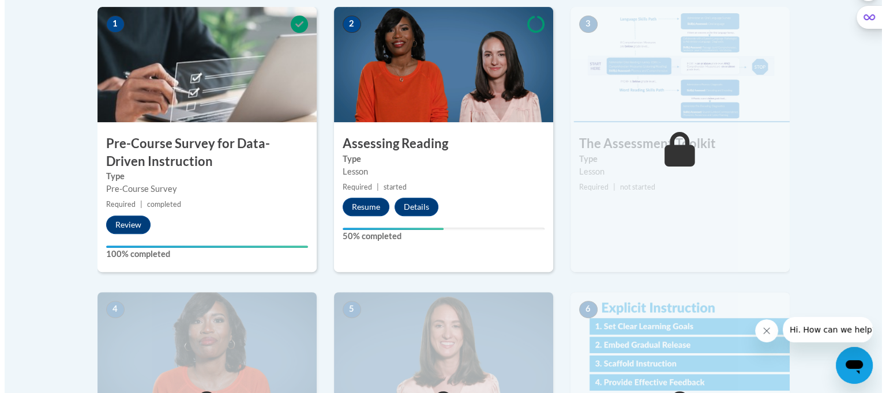
scroll to position [382, 0]
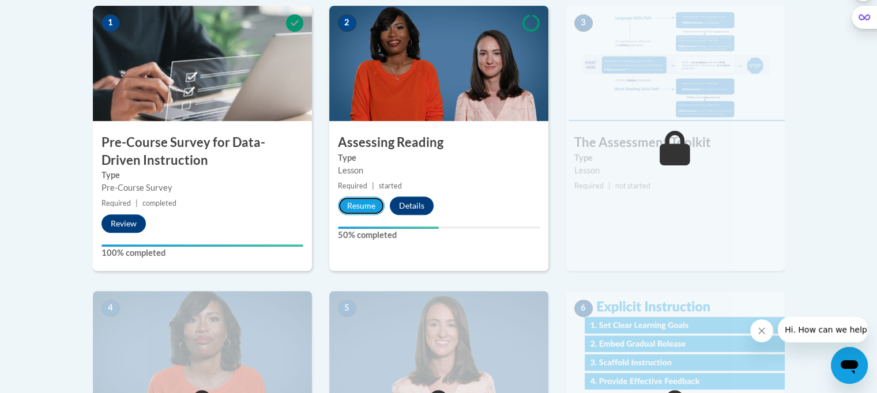
click at [363, 206] on button "Resume" at bounding box center [361, 206] width 47 height 18
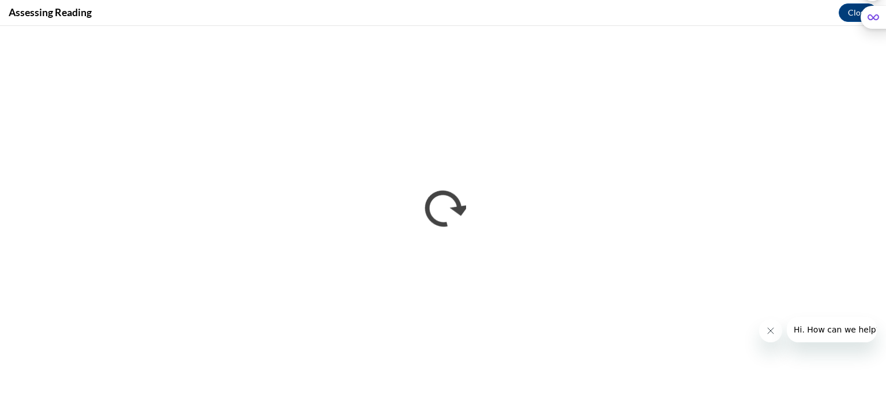
scroll to position [0, 0]
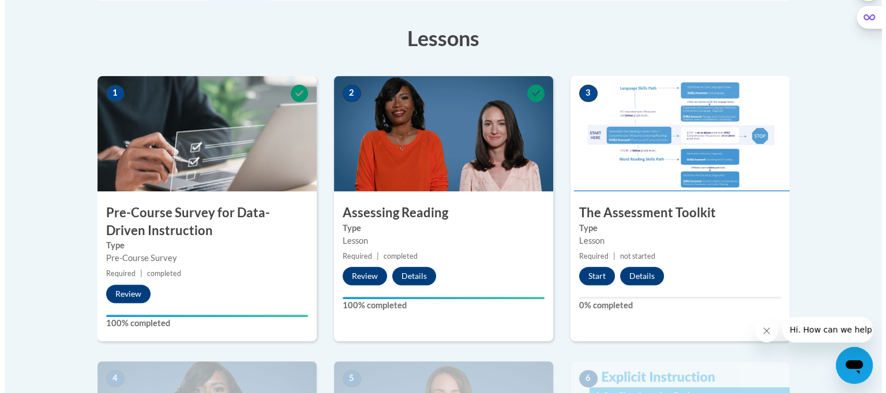
scroll to position [311, 0]
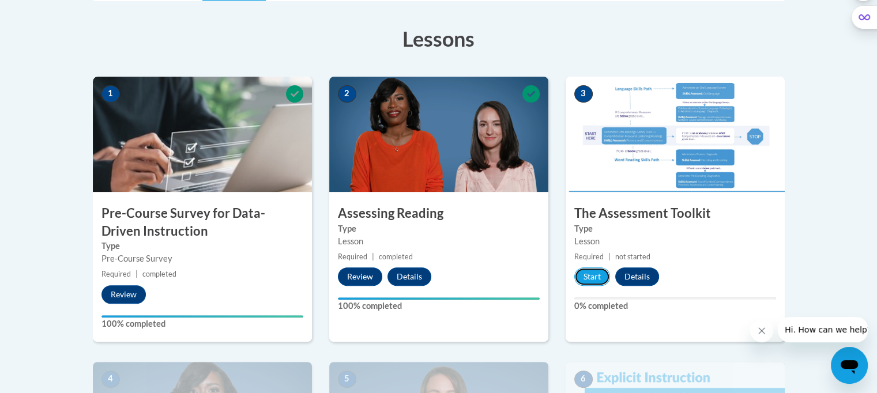
click at [587, 273] on button "Start" at bounding box center [592, 277] width 36 height 18
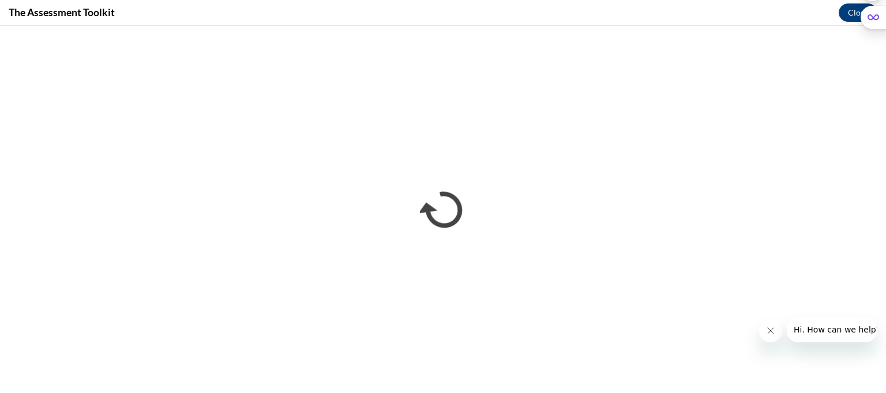
scroll to position [0, 0]
